Goal: Task Accomplishment & Management: Manage account settings

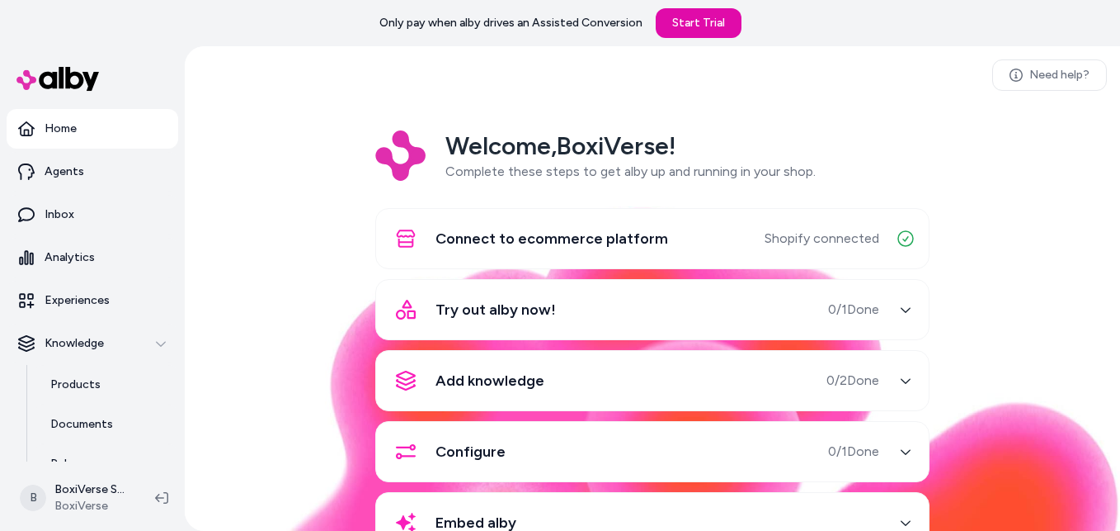
scroll to position [59, 0]
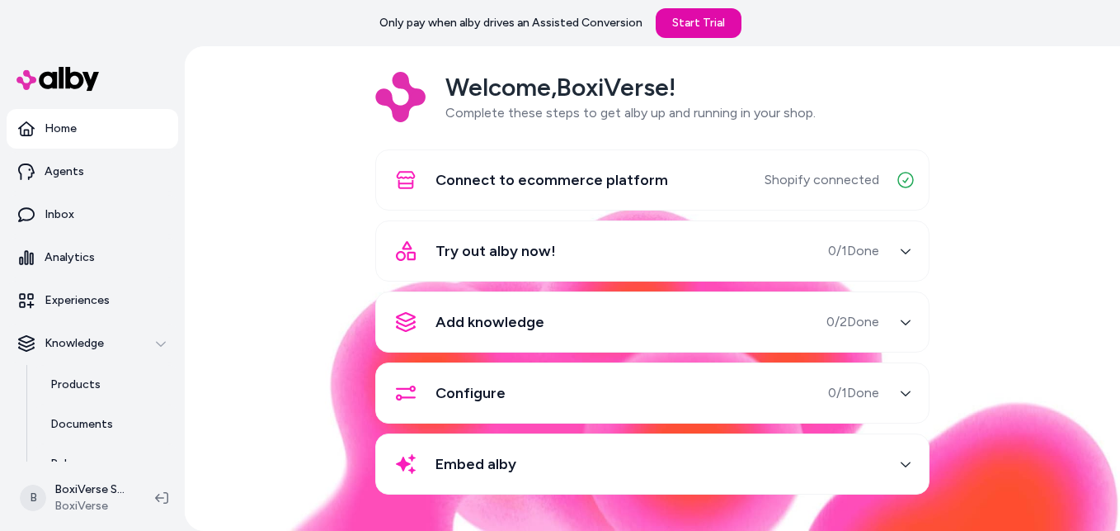
click at [672, 258] on div "Try out alby now! 0 / 1 Done" at bounding box center [632, 251] width 493 height 40
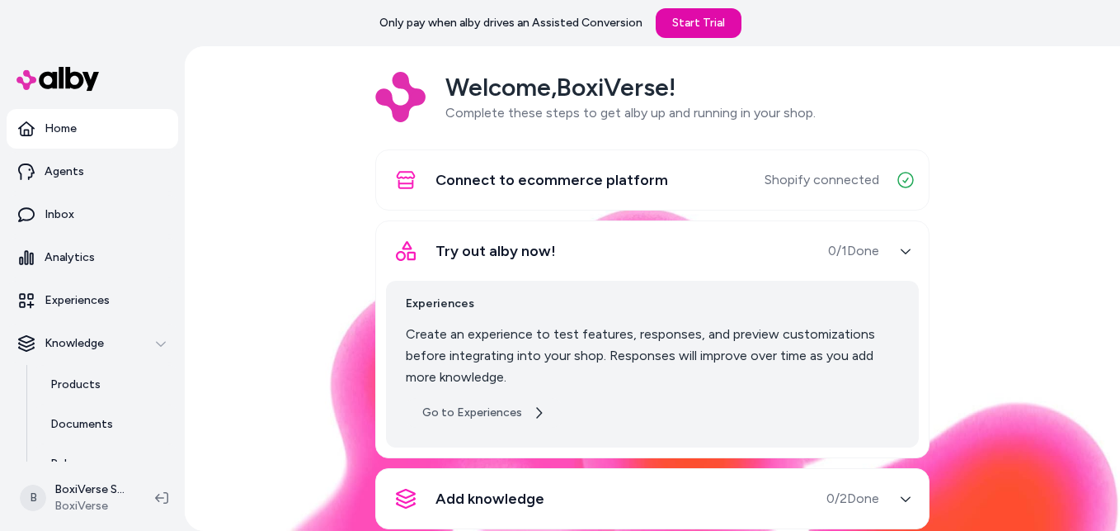
click at [536, 412] on icon at bounding box center [539, 412] width 6 height 11
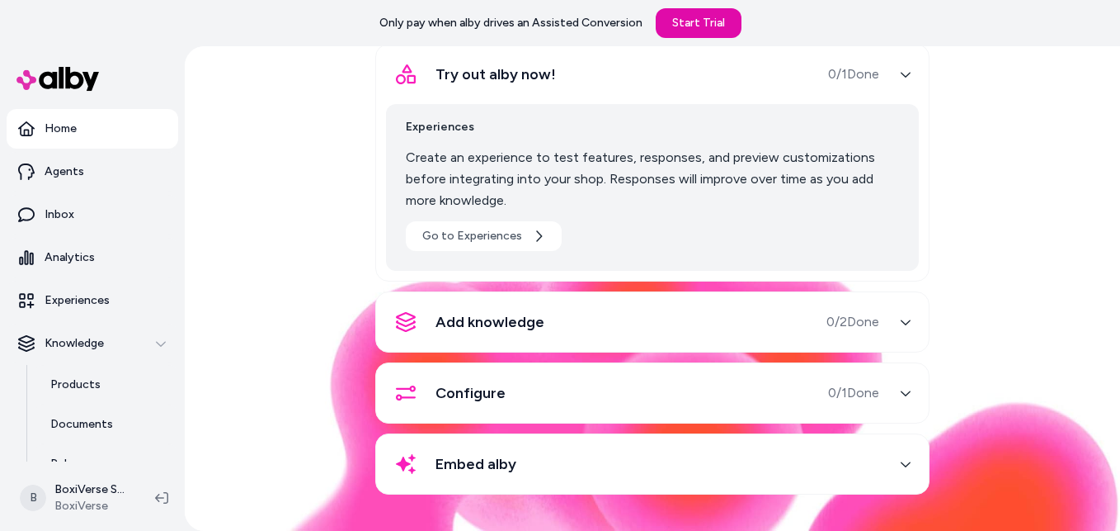
click at [558, 328] on div "Add knowledge 0 / 2 Done" at bounding box center [632, 322] width 493 height 40
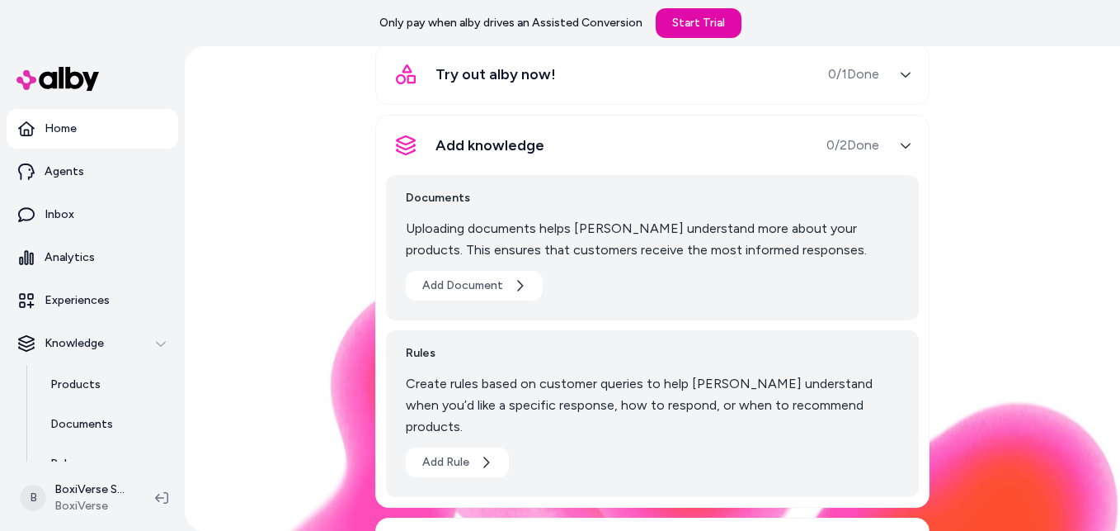
scroll to position [369, 0]
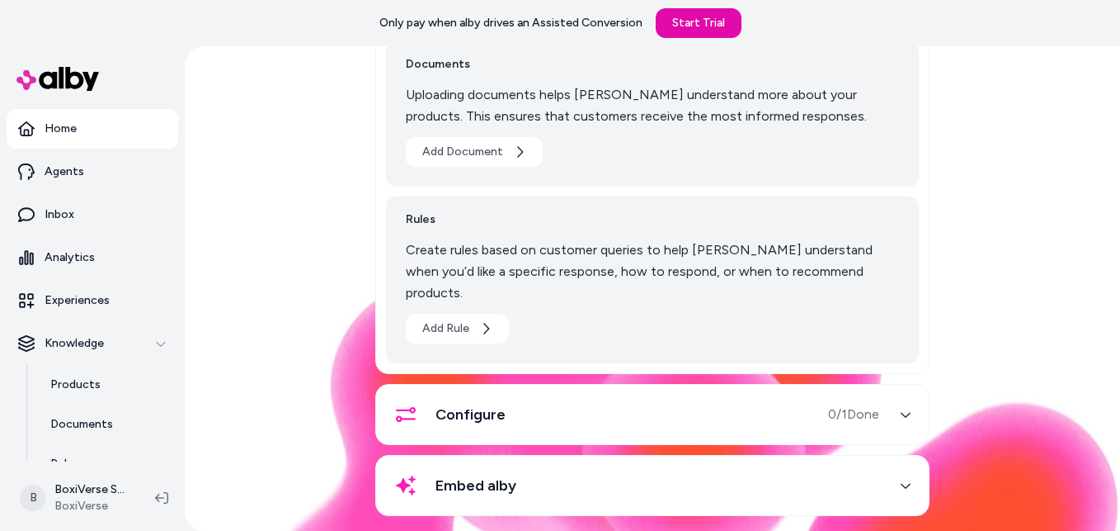
click at [535, 404] on div "Configure 0 / 1 Done" at bounding box center [632, 414] width 493 height 40
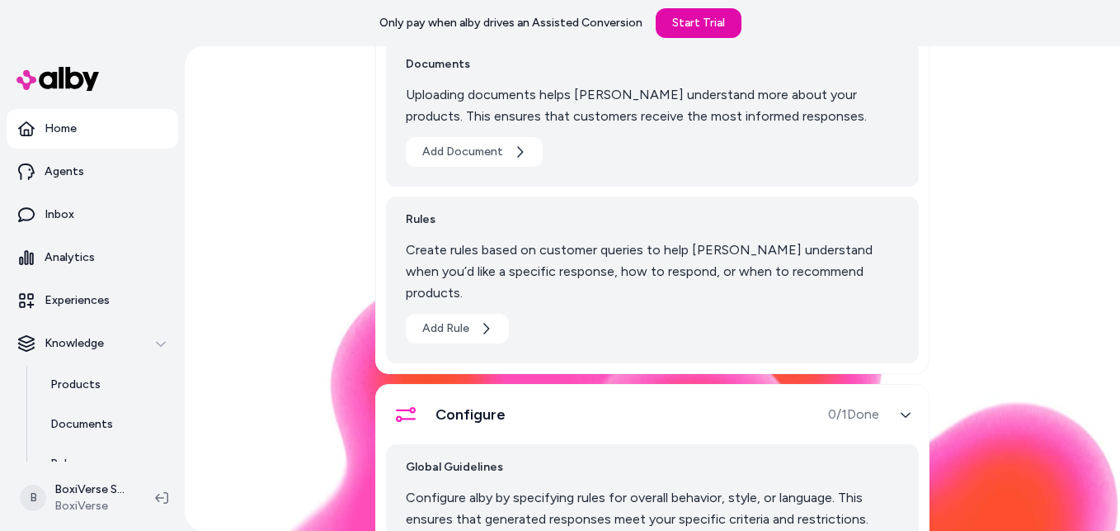
scroll to position [214, 0]
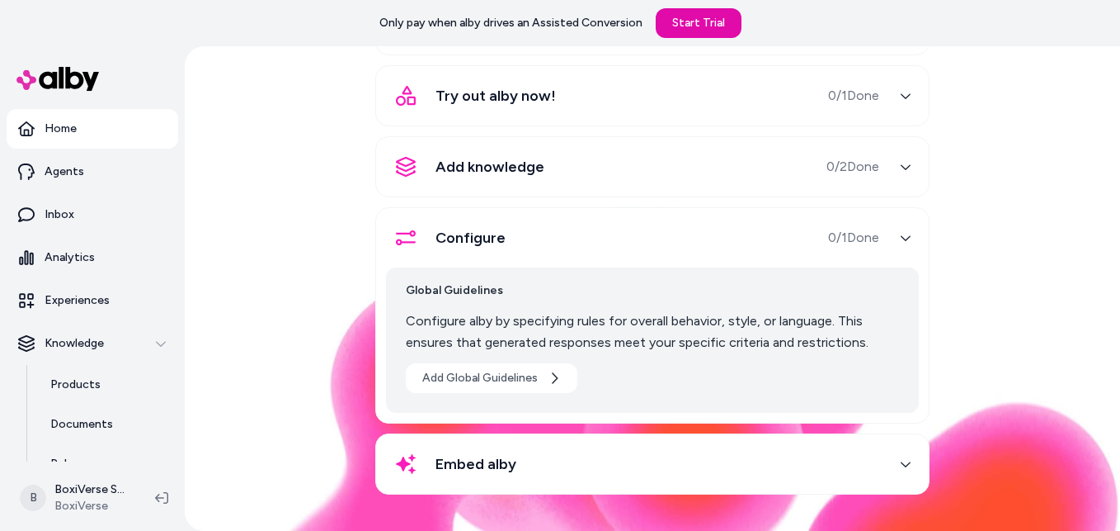
click at [506, 470] on span "Embed alby" at bounding box center [476, 463] width 81 height 23
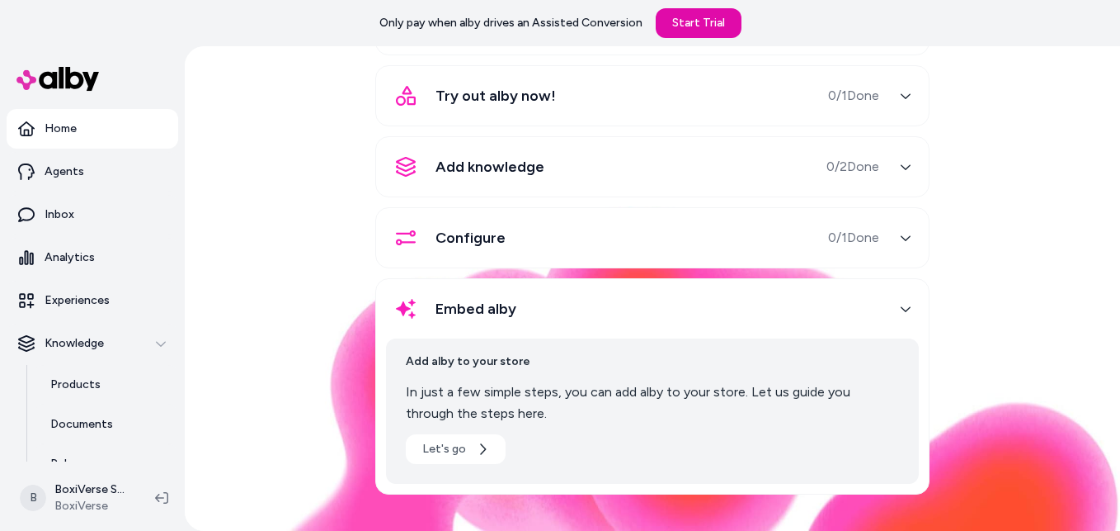
click at [317, 439] on div "Welcome, BoxiVerse ! Complete these steps to get alby up and running in your sh…" at bounding box center [652, 217] width 909 height 601
click at [519, 313] on div "Embed alby" at bounding box center [632, 309] width 493 height 40
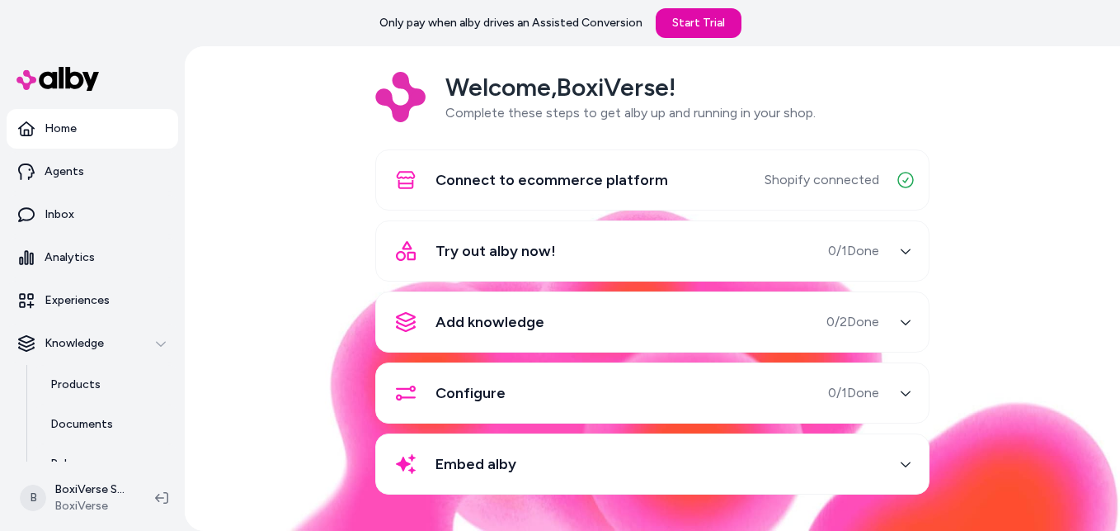
scroll to position [0, 0]
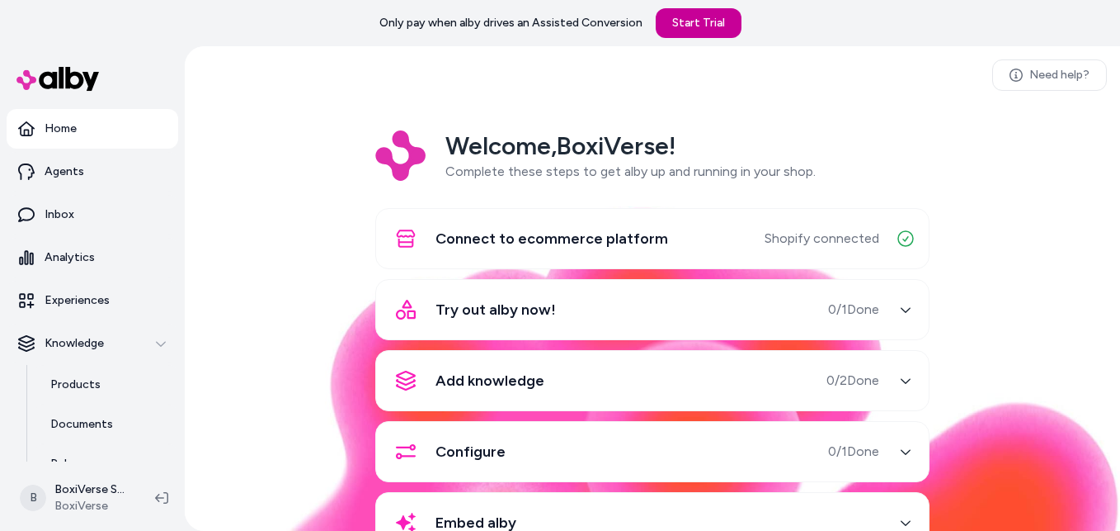
click at [664, 23] on link "Start Trial" at bounding box center [699, 23] width 86 height 30
click at [46, 171] on p "Agents" at bounding box center [65, 171] width 40 height 17
click at [54, 182] on link "Agents" at bounding box center [93, 172] width 172 height 40
click at [70, 191] on link "Agents" at bounding box center [93, 172] width 172 height 40
click at [285, 252] on div "Welcome, BoxiVerse ! Complete these steps to get alby up and running in your sh…" at bounding box center [652, 353] width 909 height 446
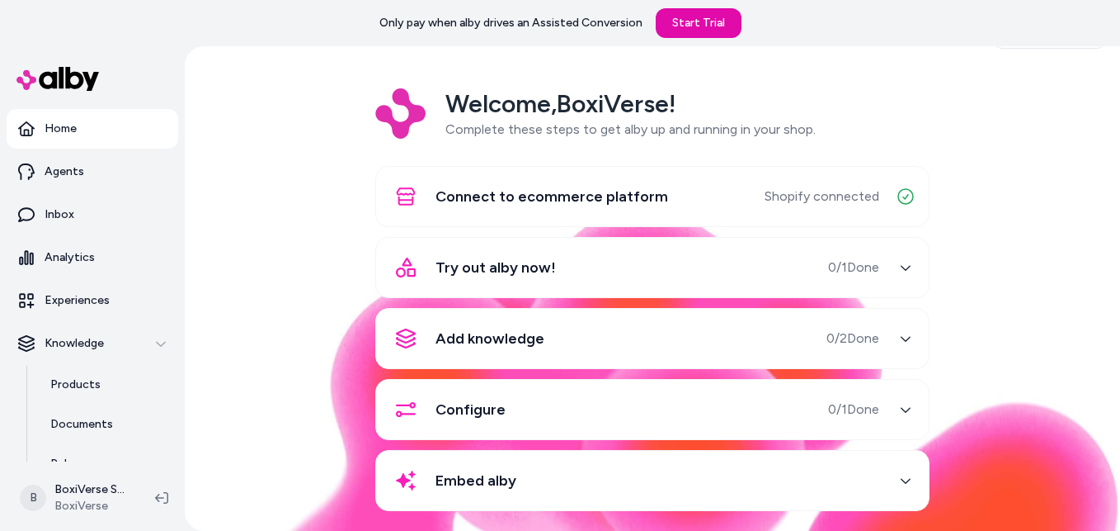
scroll to position [44, 0]
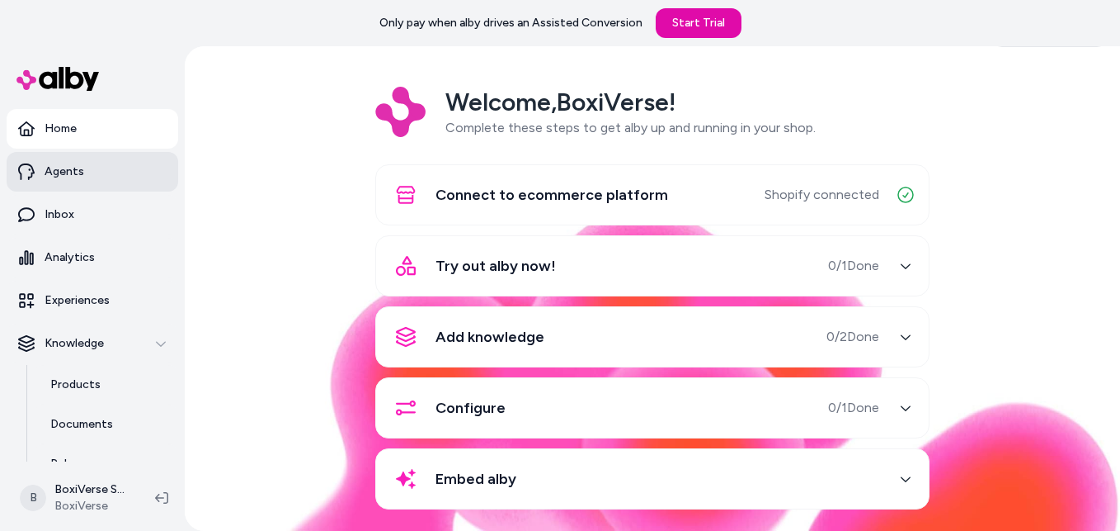
click at [52, 182] on link "Agents" at bounding box center [93, 172] width 172 height 40
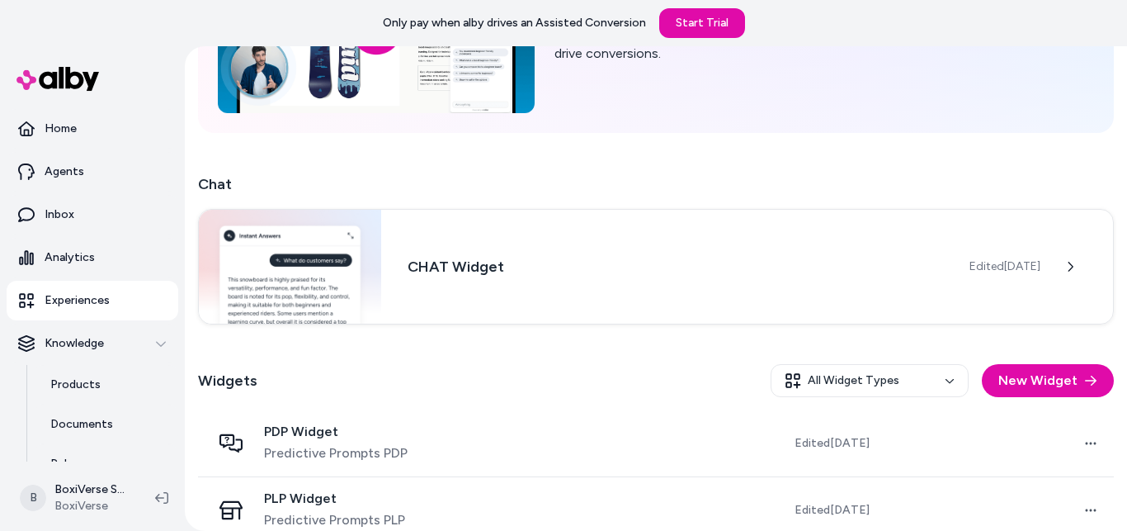
scroll to position [216, 0]
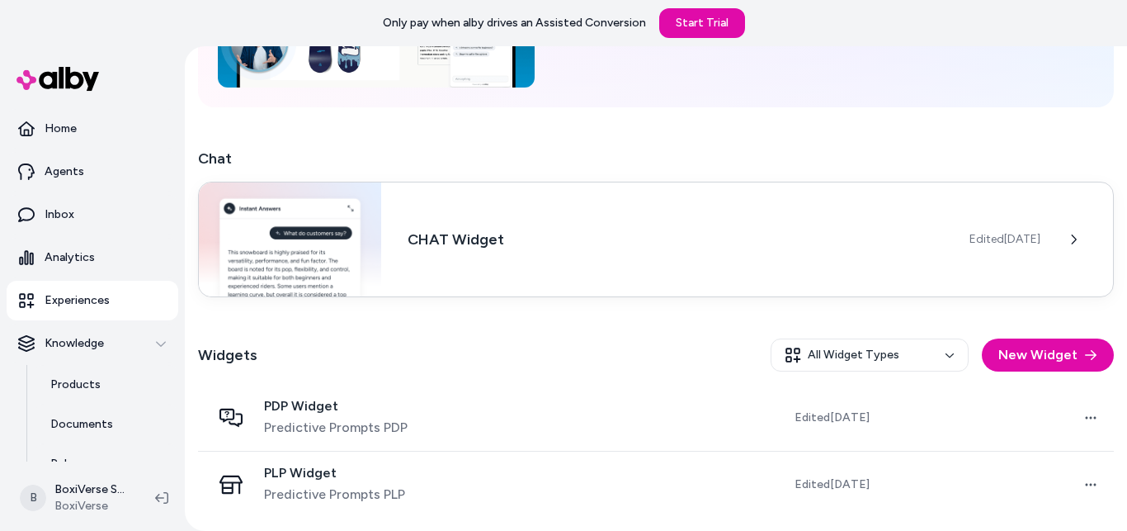
click at [723, 241] on h3 "CHAT Widget" at bounding box center [675, 239] width 535 height 23
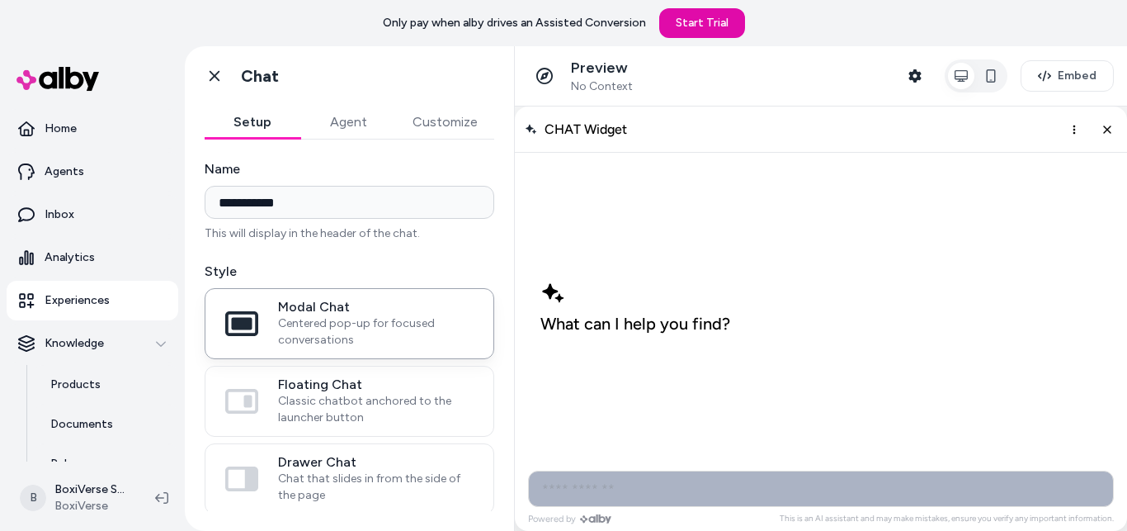
click at [631, 494] on input "AI Shopping Assistant" at bounding box center [821, 488] width 586 height 36
type input "**********"
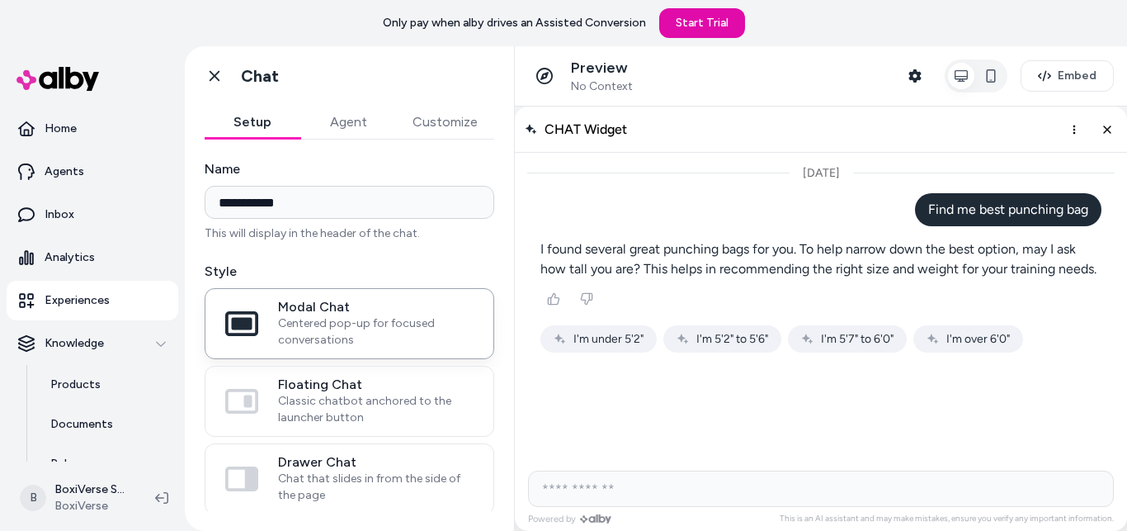
click at [717, 346] on span "I'm 5'2" to 5'6"" at bounding box center [732, 339] width 72 height 14
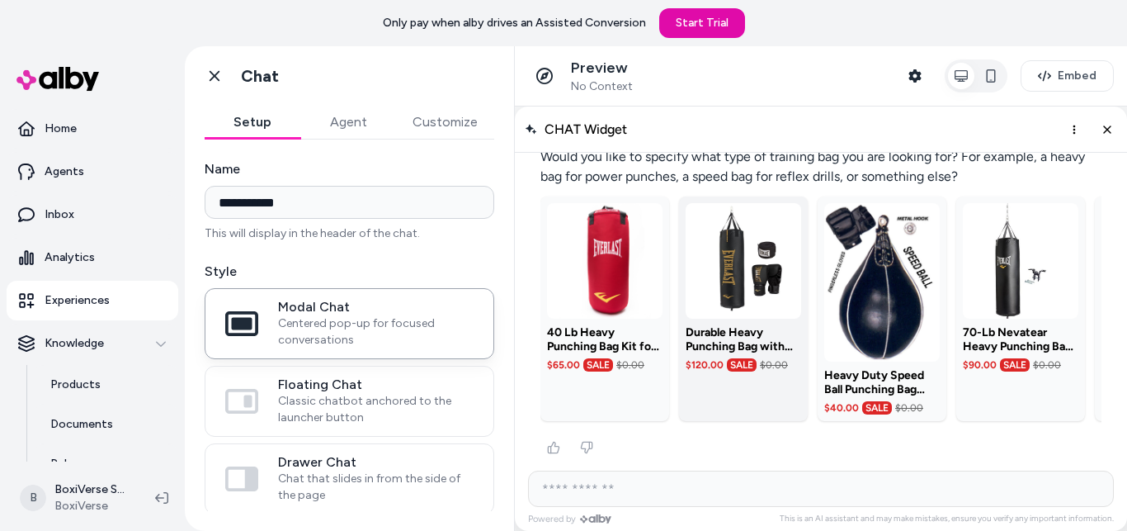
scroll to position [688, 0]
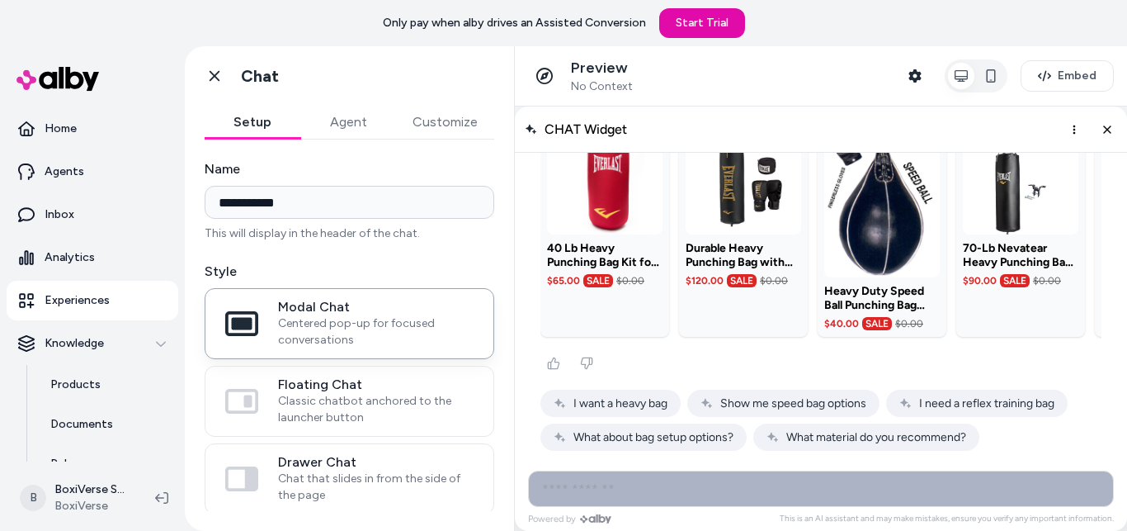
click at [645, 491] on input "AI Shopping Assistant" at bounding box center [821, 488] width 586 height 36
type input "**********"
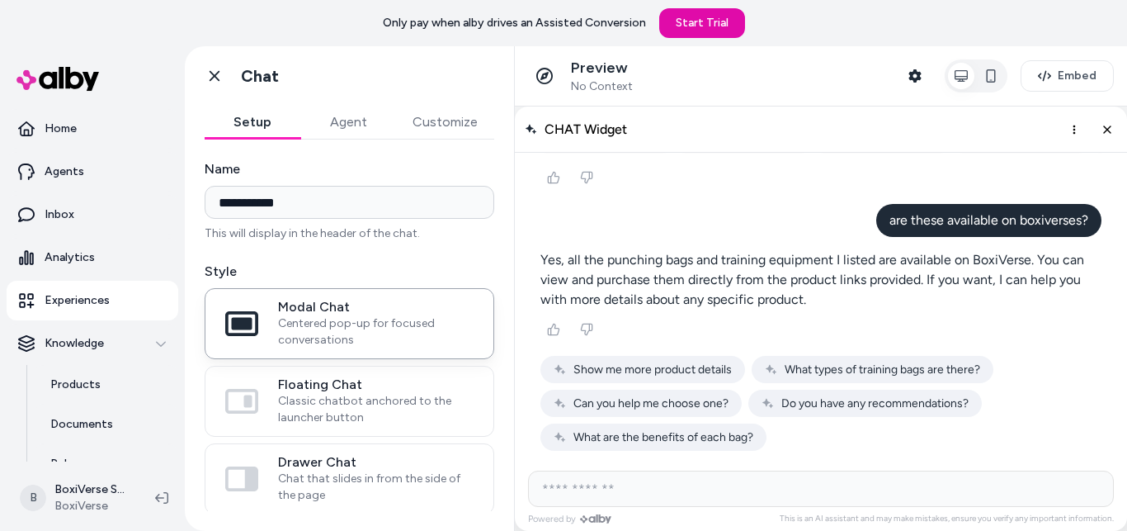
scroll to position [874, 0]
click at [367, 386] on span "Floating Chat" at bounding box center [376, 384] width 196 height 17
click at [0, 0] on button "Floating Chat Classic chatbot anchored to the launcher button" at bounding box center [0, 0] width 0 height 0
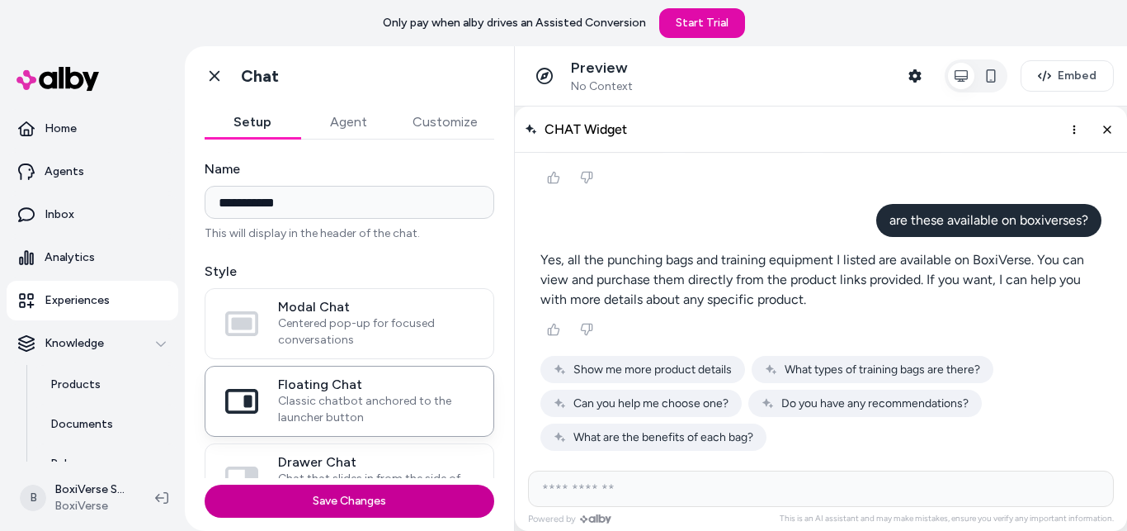
click at [378, 501] on button "Save Changes" at bounding box center [350, 500] width 290 height 33
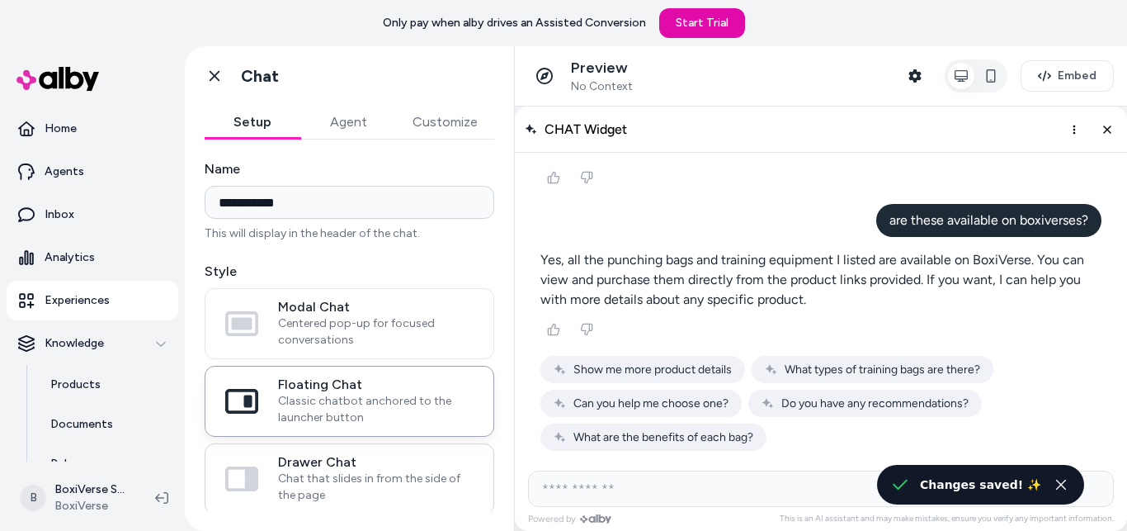
click at [363, 465] on span "Drawer Chat" at bounding box center [376, 462] width 196 height 17
click at [0, 0] on button "Drawer Chat Chat that slides in from the side of the page" at bounding box center [0, 0] width 0 height 0
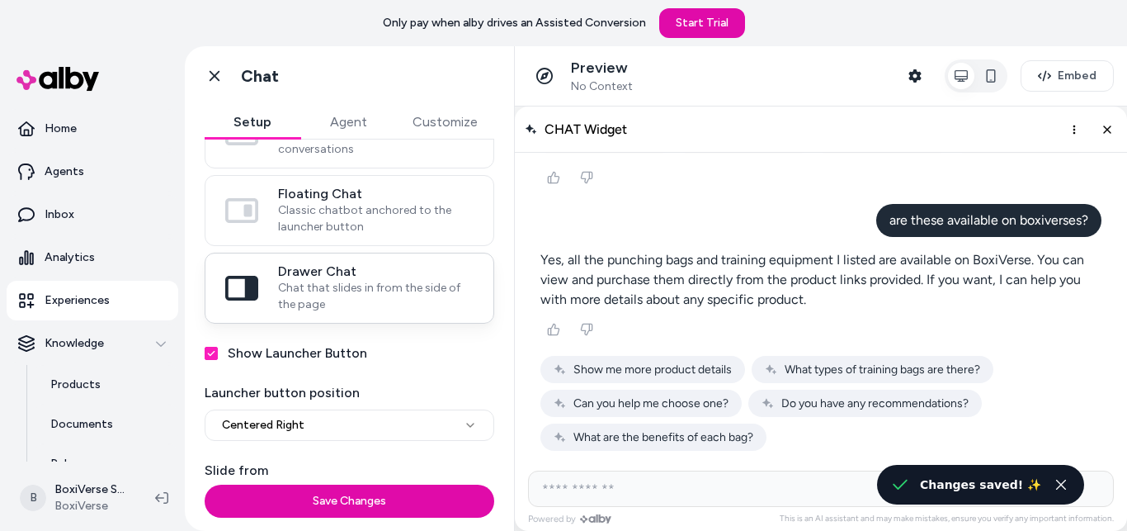
scroll to position [239, 0]
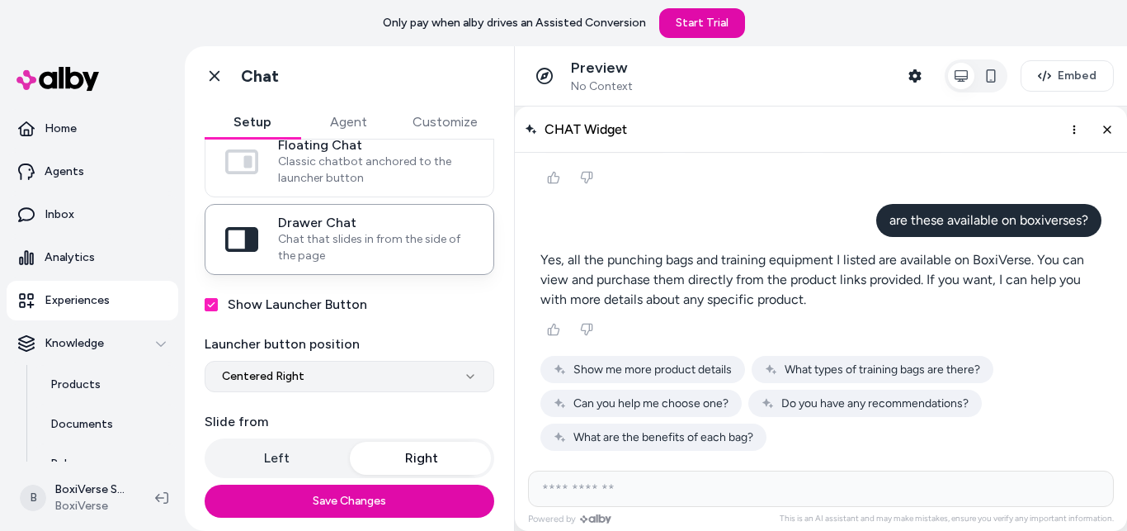
click at [337, 372] on html "**********" at bounding box center [563, 265] width 1127 height 531
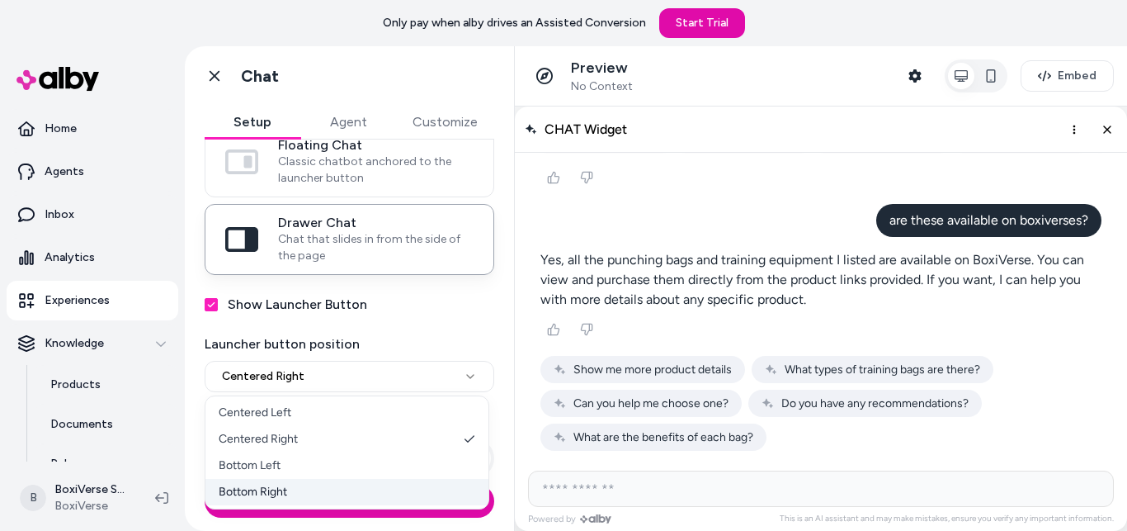
select select "**********"
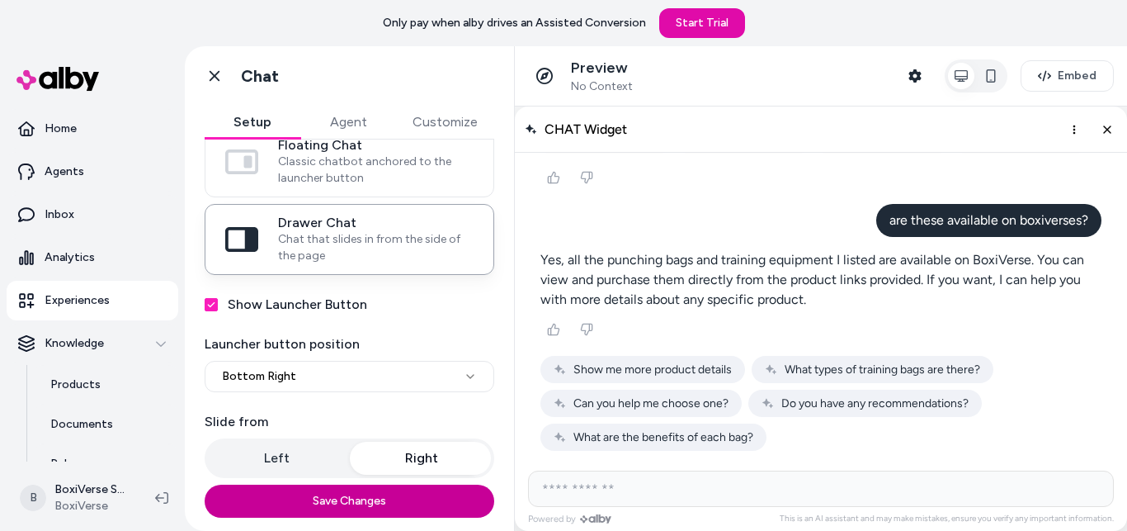
click at [362, 502] on button "Save Changes" at bounding box center [350, 500] width 290 height 33
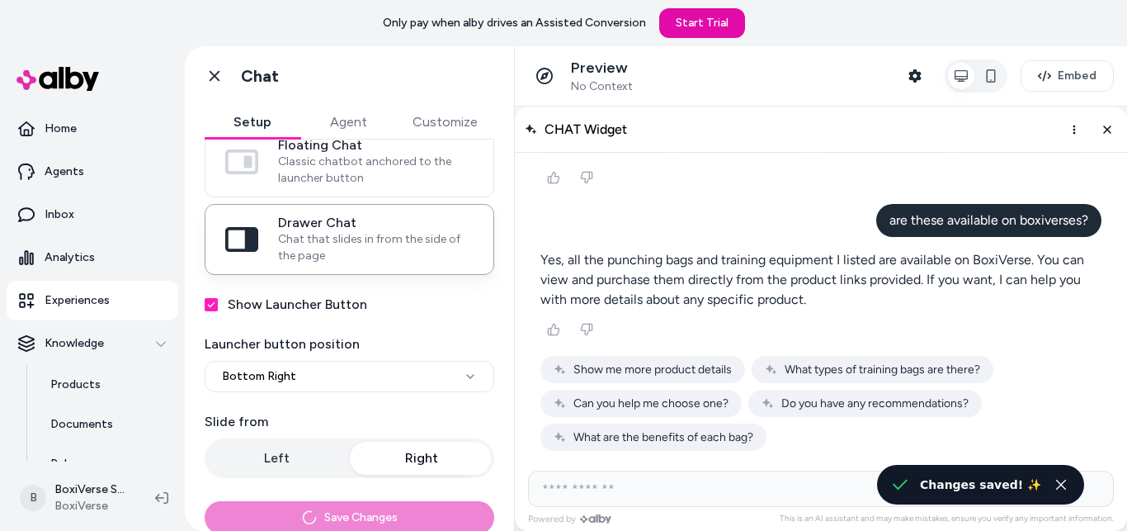
scroll to position [206, 0]
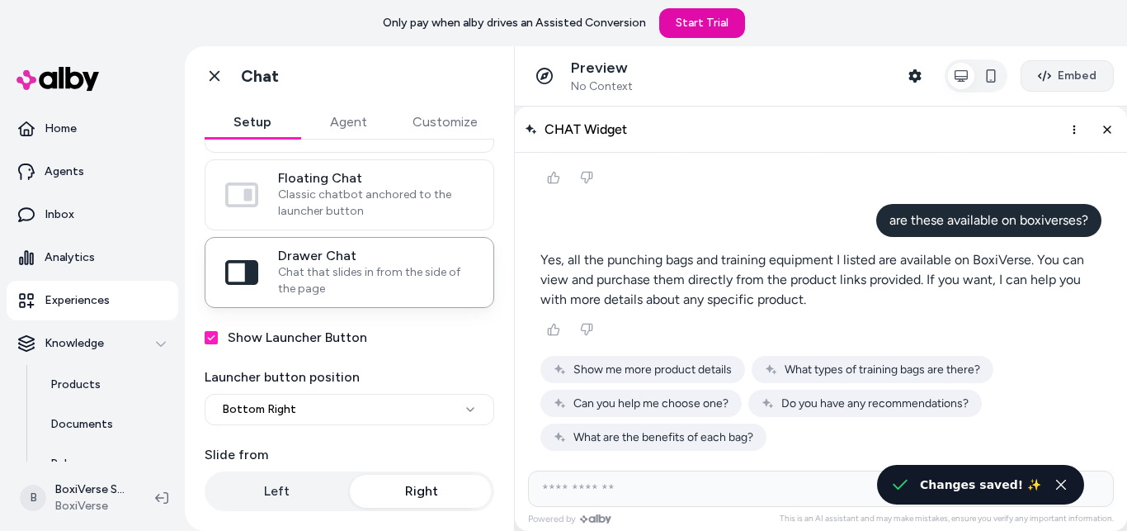
click at [1072, 76] on span "Embed" at bounding box center [1077, 76] width 39 height 17
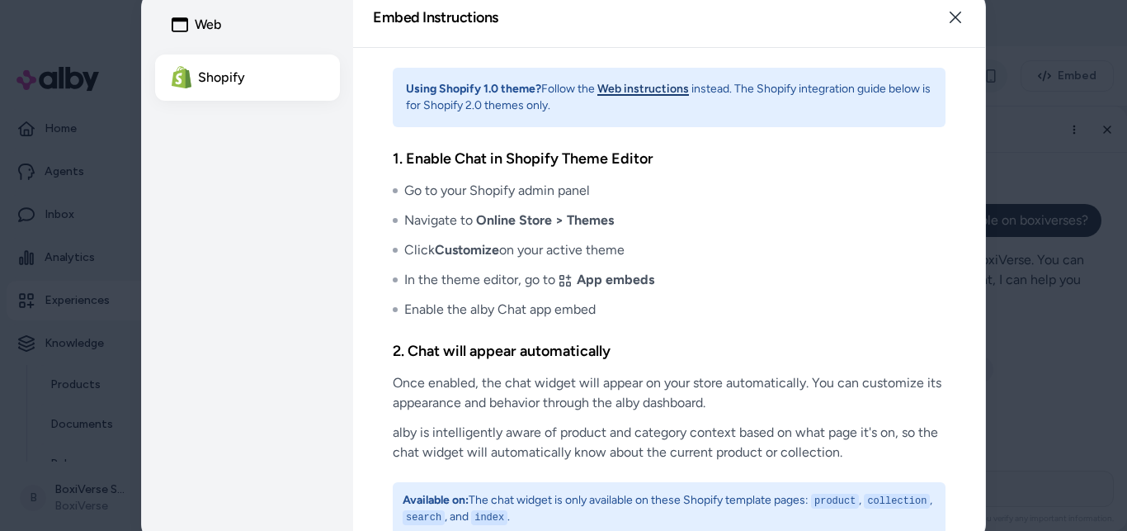
scroll to position [12, 0]
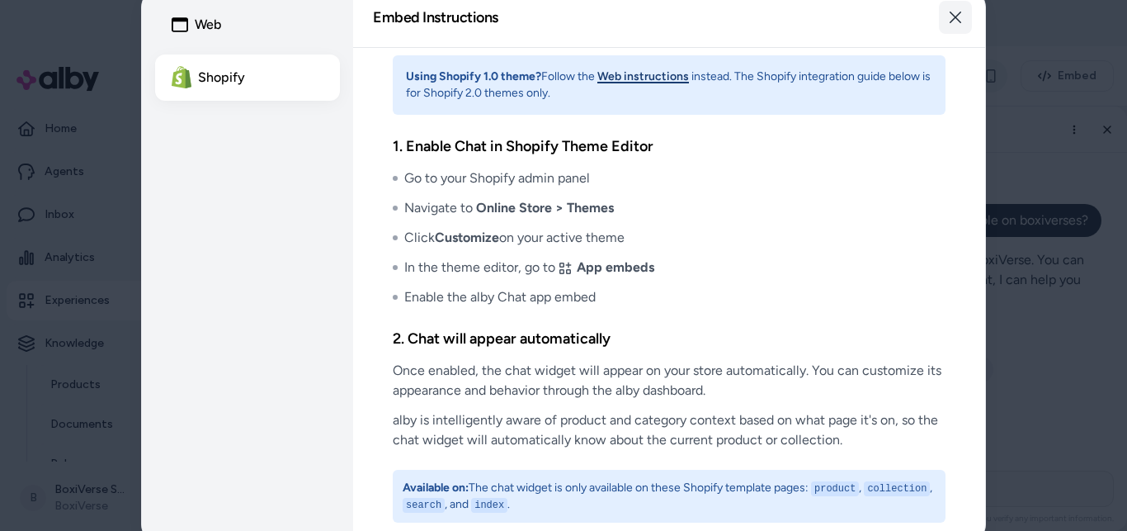
click at [957, 19] on icon "button" at bounding box center [956, 18] width 12 height 12
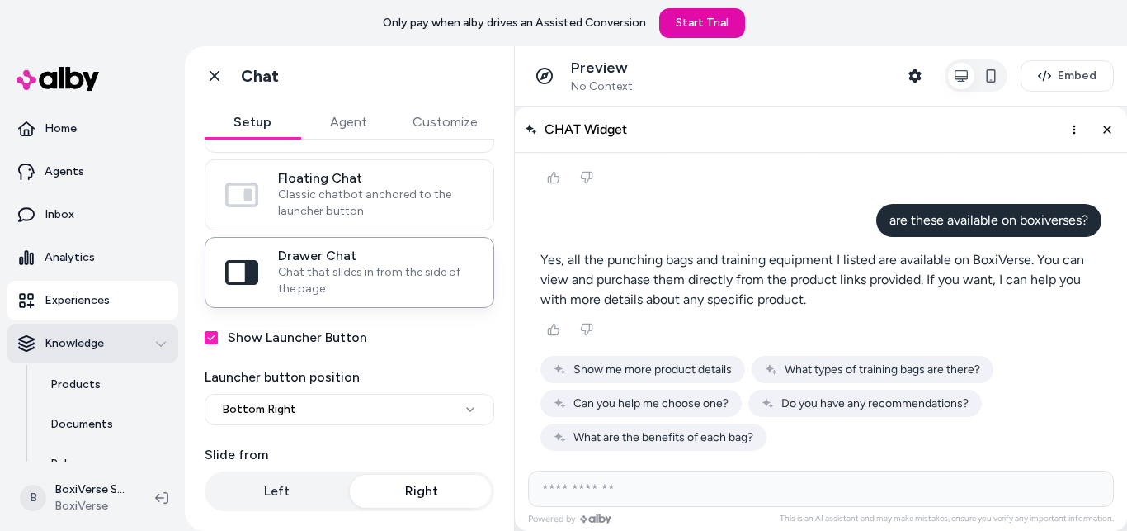
scroll to position [184, 0]
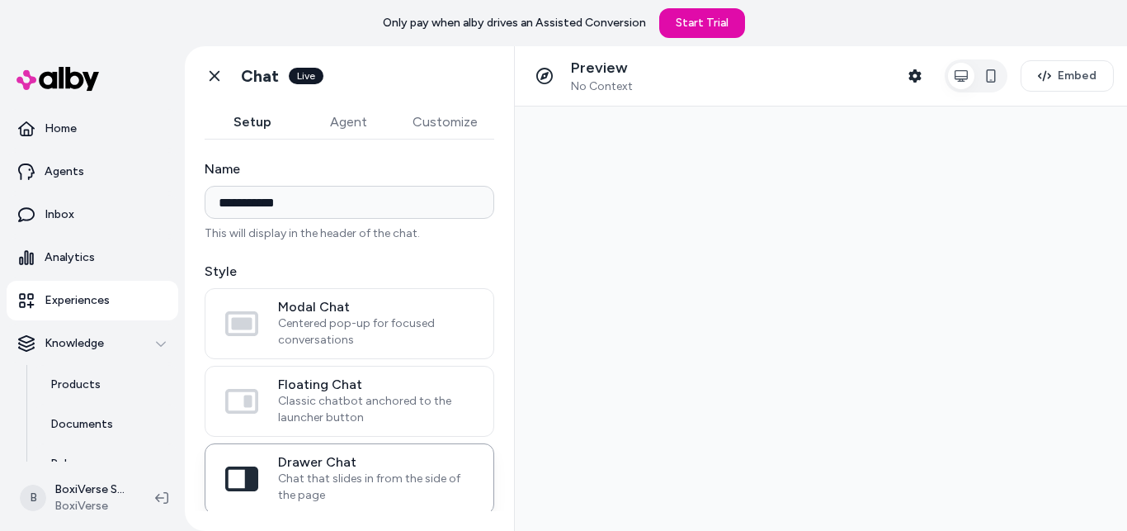
type input "**********"
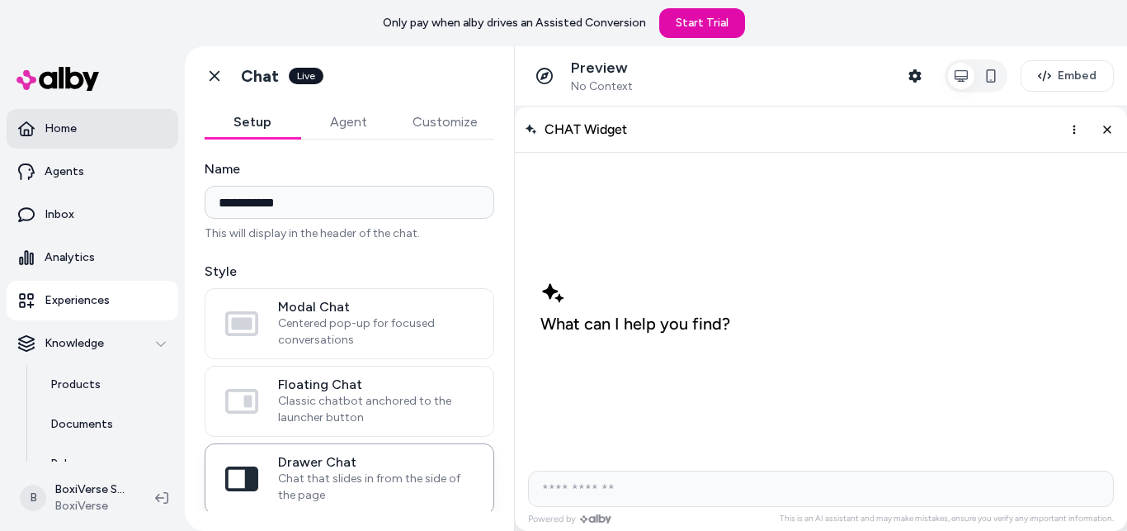
click at [76, 130] on p "Home" at bounding box center [61, 128] width 32 height 17
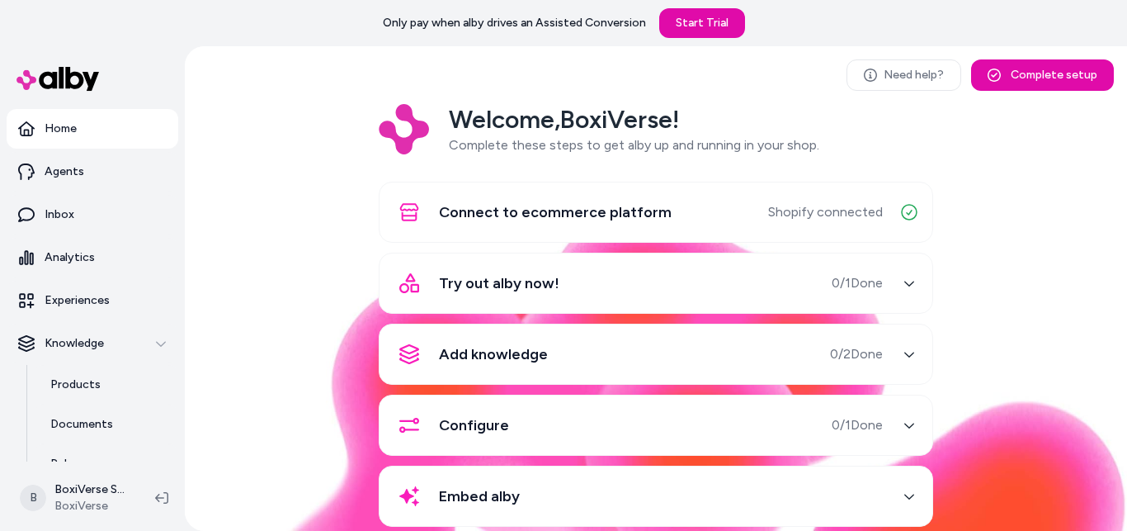
click at [637, 288] on div "Try out alby now! 0 / 1 Done" at bounding box center [635, 283] width 493 height 40
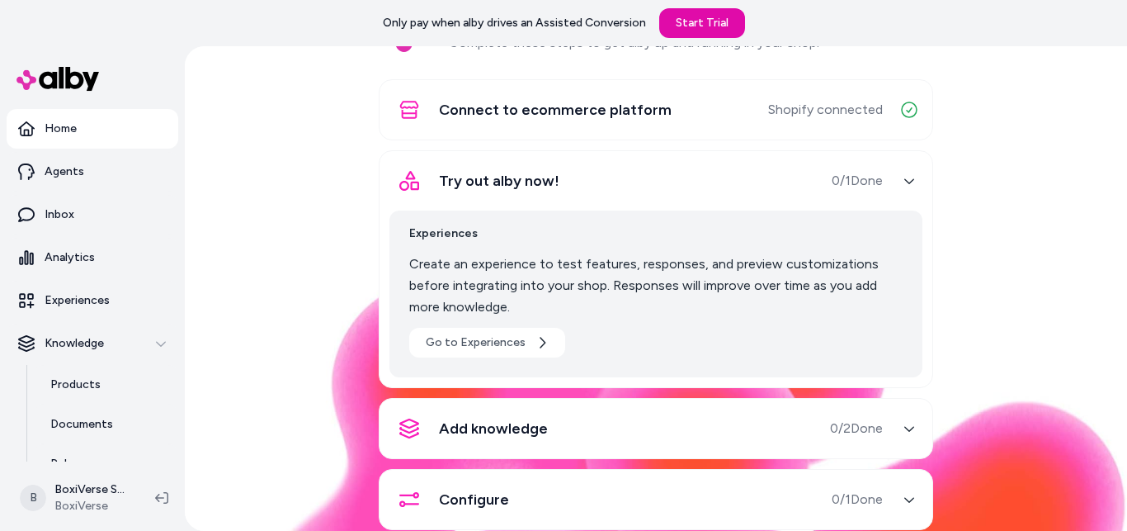
scroll to position [117, 0]
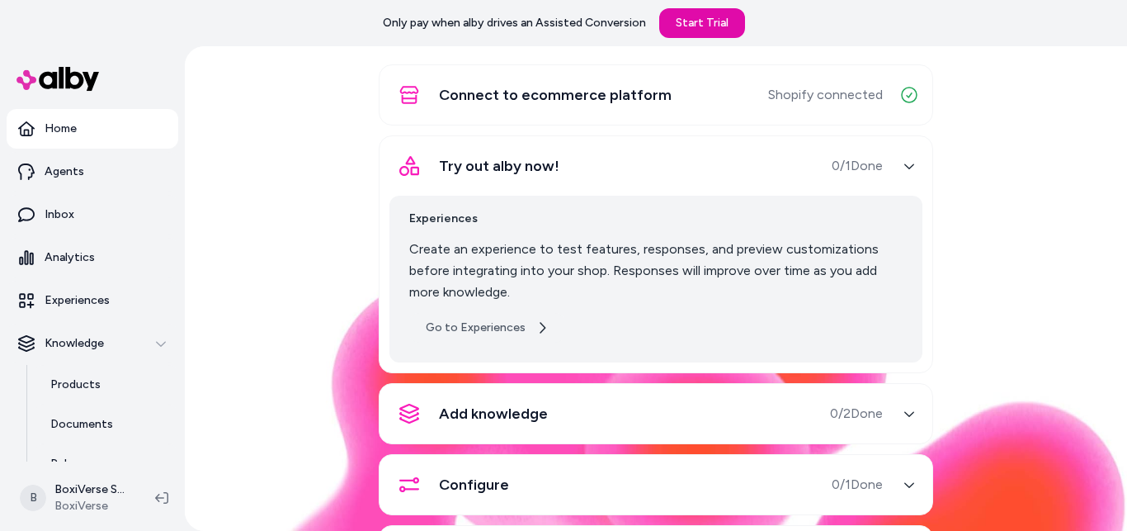
click at [514, 339] on link "Go to Experiences" at bounding box center [487, 328] width 156 height 30
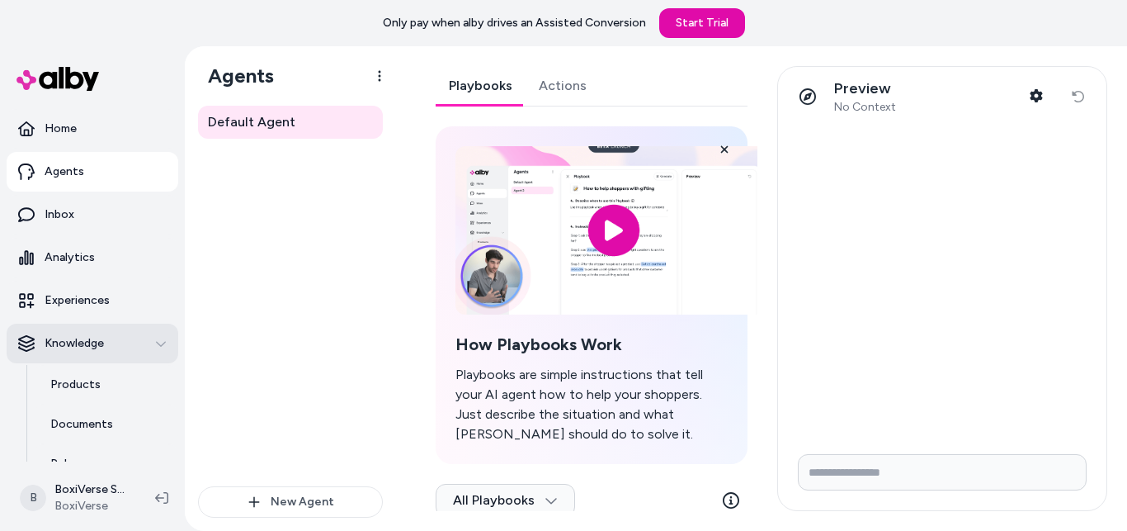
click at [146, 350] on div "Knowledge" at bounding box center [92, 343] width 149 height 17
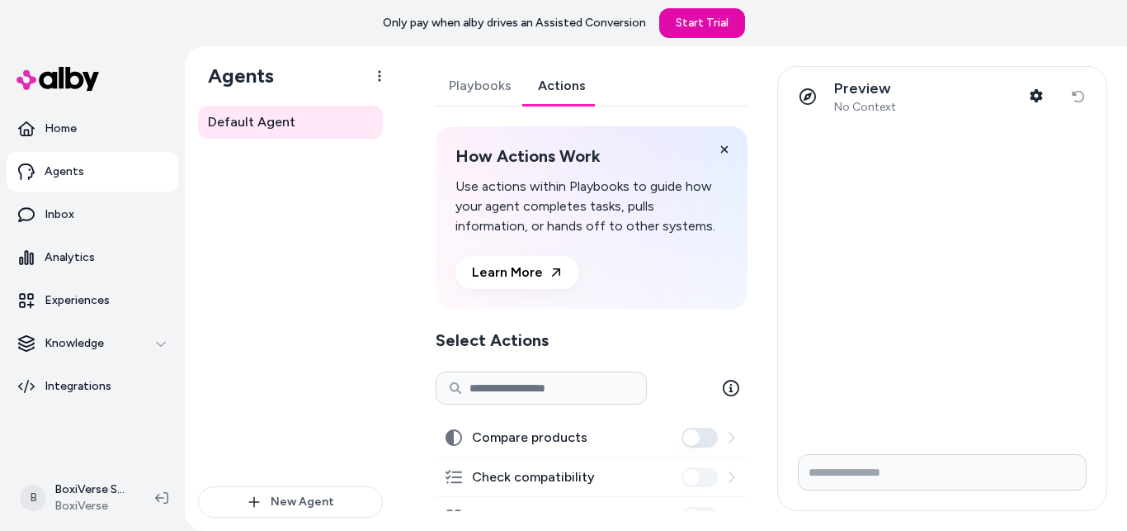
click at [545, 88] on link "Actions" at bounding box center [562, 86] width 74 height 40
